Goal: Task Accomplishment & Management: Manage account settings

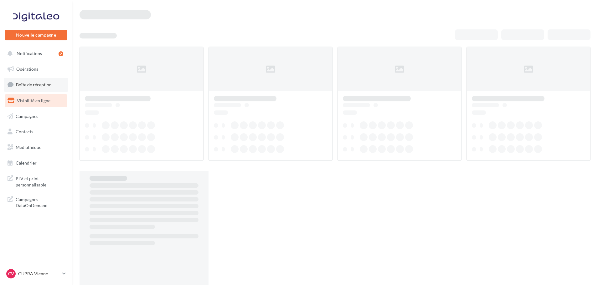
click at [50, 81] on link "Boîte de réception" at bounding box center [36, 84] width 65 height 13
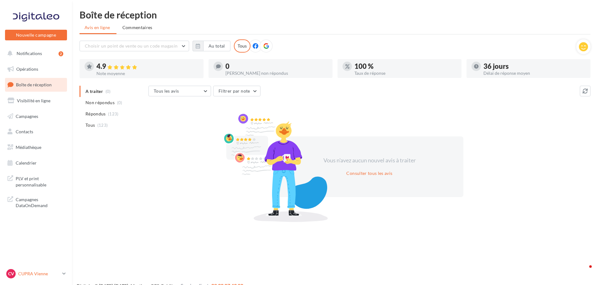
click at [57, 275] on p "CUPRA Vienne" at bounding box center [39, 274] width 42 height 6
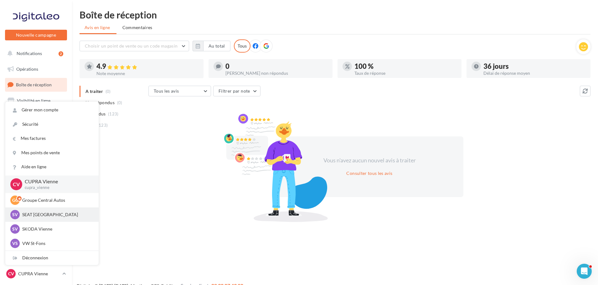
click at [62, 214] on p "SEAT [GEOGRAPHIC_DATA]" at bounding box center [56, 215] width 69 height 6
